Goal: Complete application form

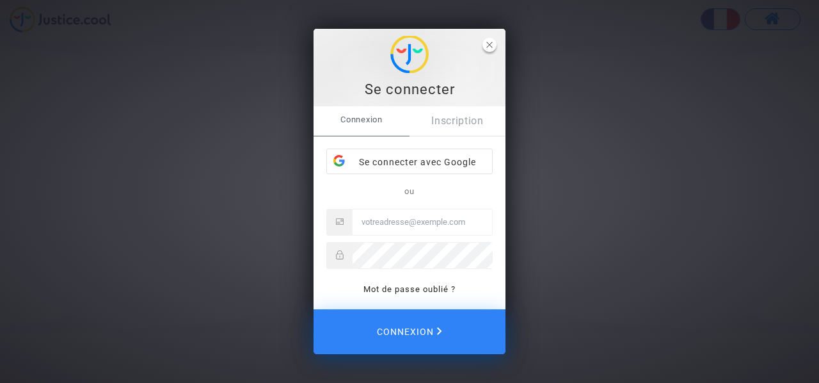
click at [487, 47] on icon "close" at bounding box center [489, 45] width 6 height 6
